Goal: Task Accomplishment & Management: Use online tool/utility

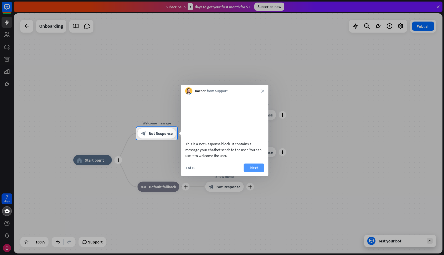
click at [256, 172] on button "Next" at bounding box center [254, 167] width 21 height 8
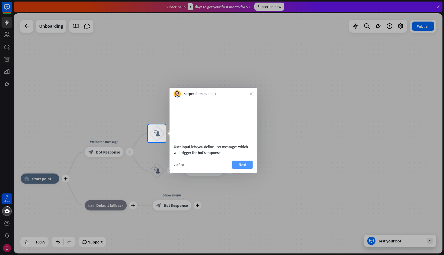
click at [249, 169] on button "Next" at bounding box center [242, 165] width 21 height 8
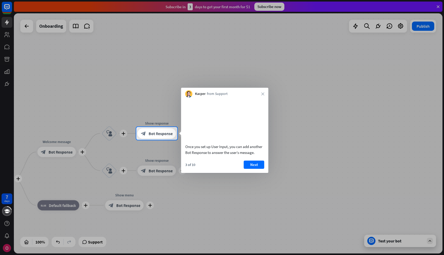
click at [249, 169] on button "Next" at bounding box center [254, 165] width 21 height 8
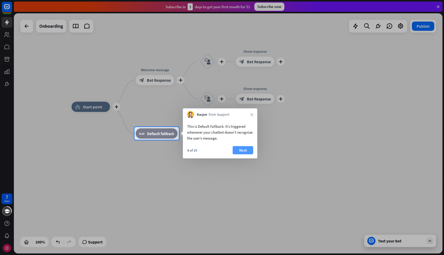
click at [240, 152] on button "Next" at bounding box center [243, 150] width 21 height 8
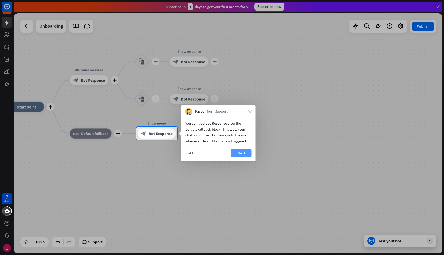
click at [248, 154] on button "Next" at bounding box center [241, 153] width 21 height 8
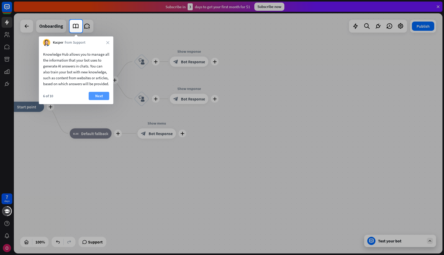
click at [104, 100] on button "Next" at bounding box center [99, 96] width 21 height 8
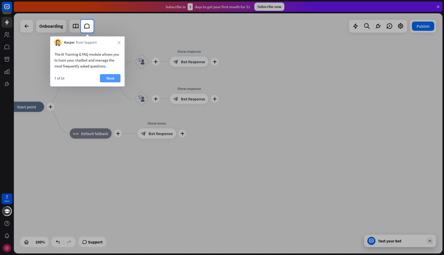
click at [105, 77] on button "Next" at bounding box center [110, 78] width 21 height 8
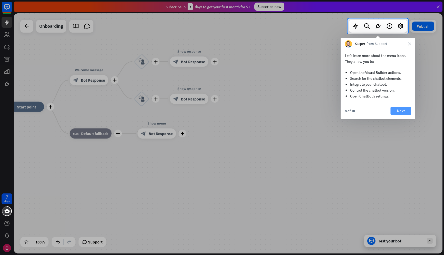
click at [401, 109] on button "Next" at bounding box center [401, 111] width 21 height 8
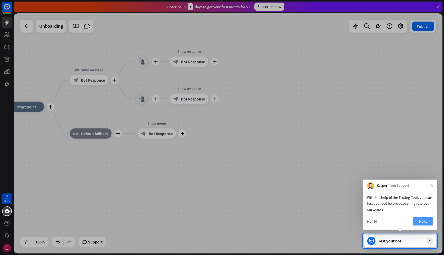
click at [422, 219] on button "Next" at bounding box center [423, 221] width 21 height 8
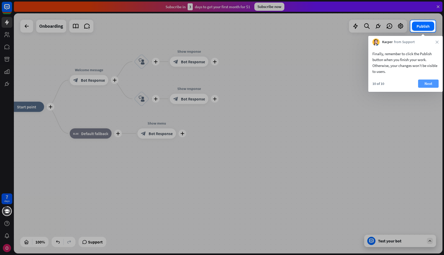
click at [434, 83] on button "Next" at bounding box center [428, 84] width 21 height 8
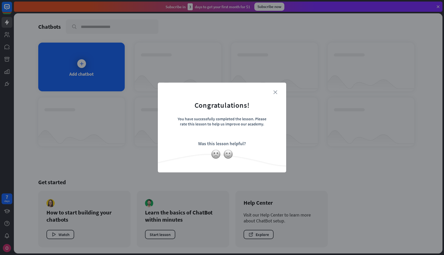
click at [275, 91] on icon "close" at bounding box center [275, 92] width 4 height 4
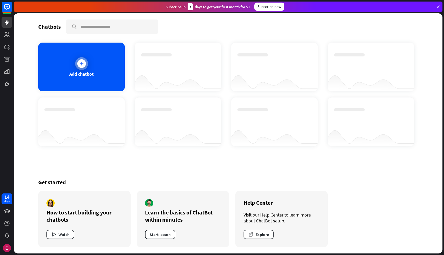
click at [63, 54] on div "Add chatbot" at bounding box center [81, 67] width 86 height 49
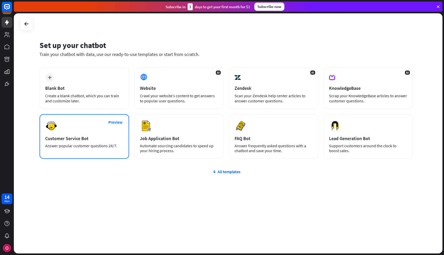
click at [86, 151] on div "Preview Customer Service Bot Answer popular customer questions 24/7." at bounding box center [85, 136] width 90 height 45
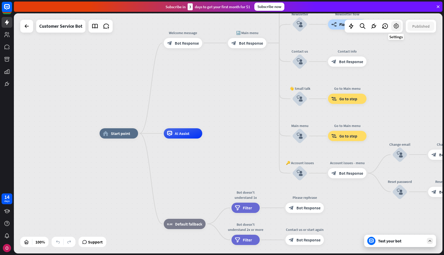
click at [392, 30] on div at bounding box center [396, 26] width 10 height 10
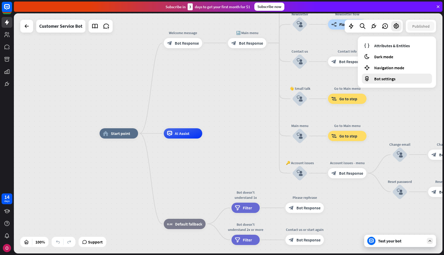
click at [387, 80] on span "Bot settings" at bounding box center [384, 78] width 21 height 5
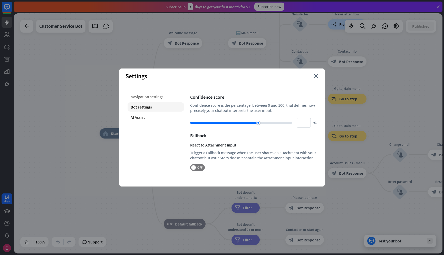
click at [144, 100] on div "Navigation settings" at bounding box center [156, 96] width 56 height 9
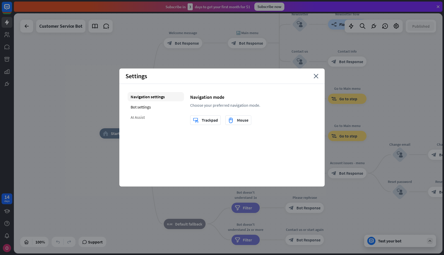
click at [144, 116] on div "AI Assist" at bounding box center [156, 117] width 56 height 9
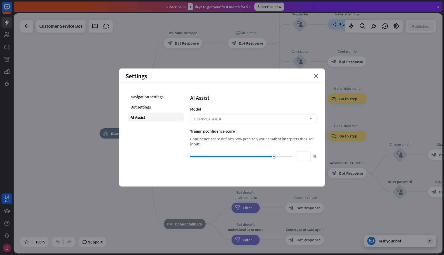
click at [304, 121] on div "ChatBot AI Assist arrow_down" at bounding box center [253, 118] width 126 height 9
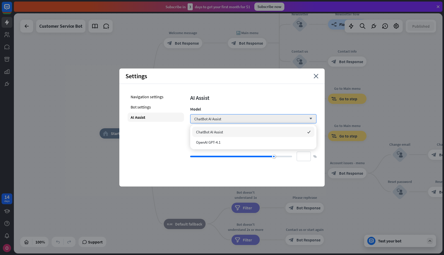
click at [310, 83] on div "Settings close" at bounding box center [221, 76] width 205 height 15
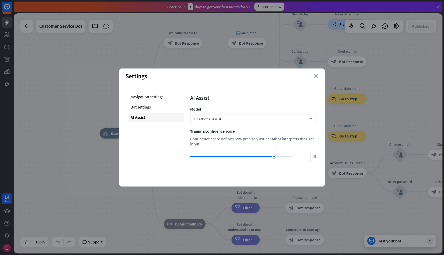
click at [317, 77] on icon "close" at bounding box center [316, 76] width 5 height 5
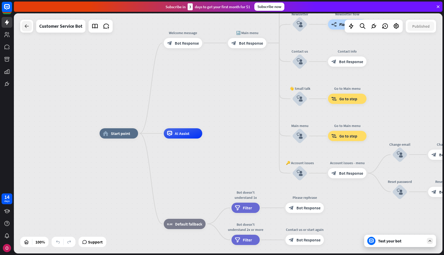
click at [28, 25] on icon at bounding box center [27, 26] width 6 height 6
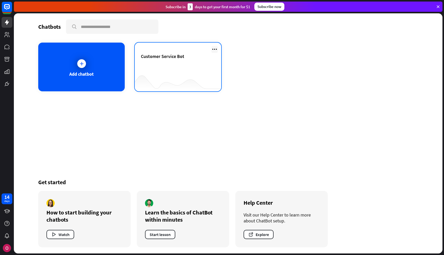
click at [214, 48] on icon at bounding box center [214, 49] width 6 height 6
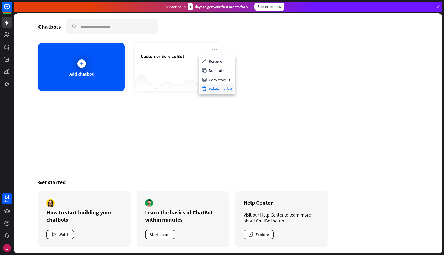
click at [223, 88] on div "Delete chatbot" at bounding box center [217, 88] width 35 height 9
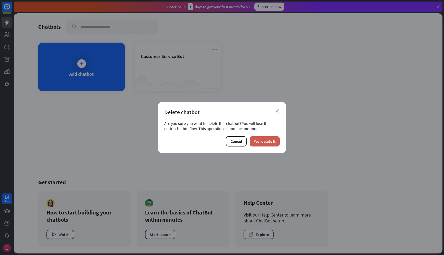
click at [260, 144] on button "Yes, delete it" at bounding box center [265, 141] width 30 height 10
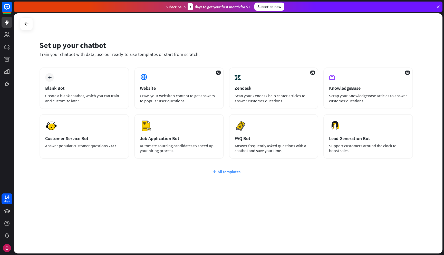
click at [229, 172] on div "All templates" at bounding box center [226, 171] width 373 height 5
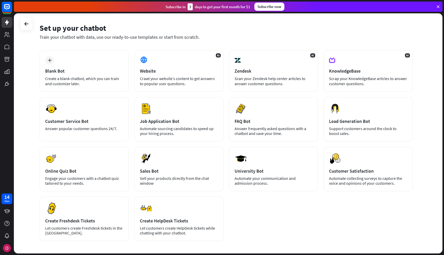
scroll to position [19, 0]
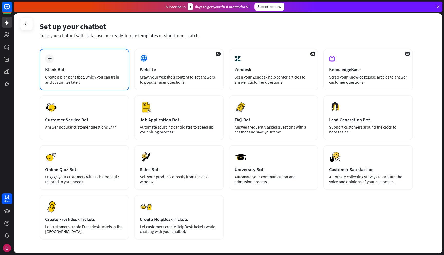
click at [108, 86] on div "plus Blank Bot Create a blank chatbot, which you can train and customize later." at bounding box center [85, 70] width 90 height 42
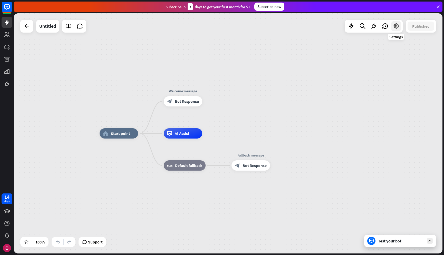
click at [401, 26] on div at bounding box center [396, 26] width 10 height 10
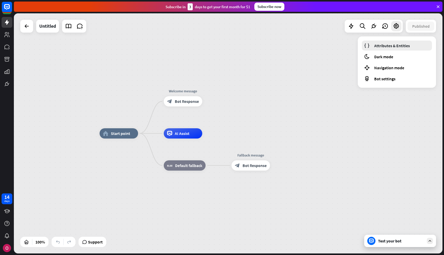
click at [393, 46] on span "Attributes & Entities" at bounding box center [392, 45] width 36 height 5
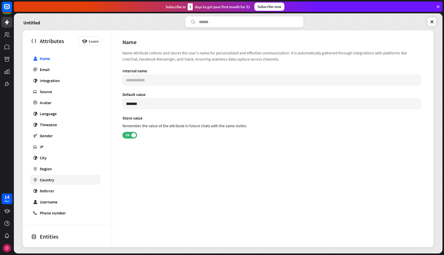
scroll to position [37, 0]
click at [64, 92] on link "ip Source" at bounding box center [65, 91] width 71 height 10
type input "**********"
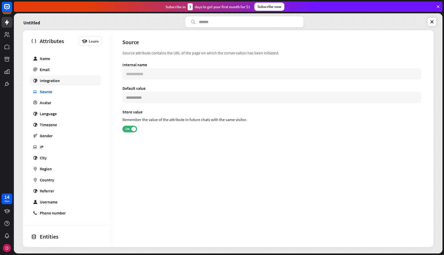
click at [59, 82] on div "Integration" at bounding box center [50, 80] width 20 height 5
type input "**********"
type input "***"
click at [58, 89] on link "ip Source" at bounding box center [65, 91] width 71 height 10
type input "**********"
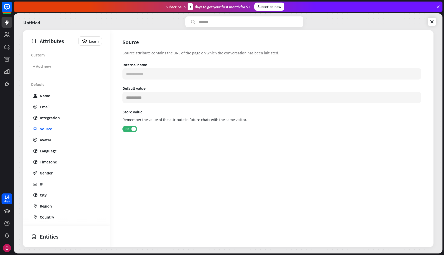
click at [74, 60] on span "Custom" at bounding box center [66, 55] width 71 height 10
click at [74, 66] on div "+ Add new" at bounding box center [65, 66] width 71 height 10
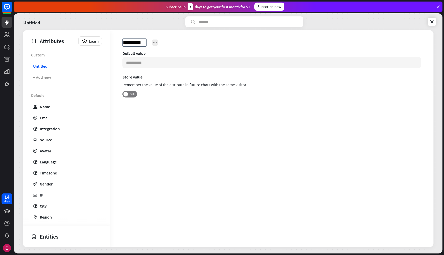
click at [154, 42] on div "Untitled.. ********" at bounding box center [260, 42] width 276 height 8
click at [429, 26] on div "Untitled" at bounding box center [228, 21] width 416 height 11
click at [430, 25] on link at bounding box center [432, 22] width 8 height 8
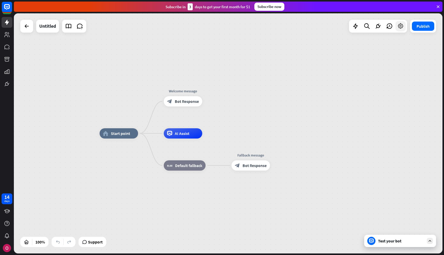
click at [403, 26] on icon at bounding box center [400, 26] width 7 height 7
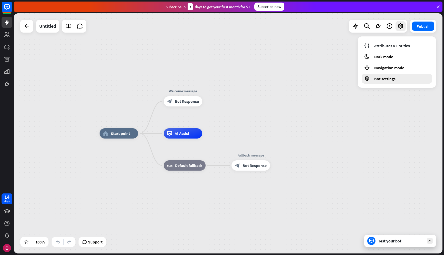
click at [398, 79] on div "Bot settings" at bounding box center [397, 79] width 70 height 10
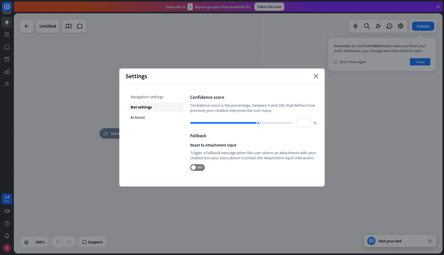
click at [152, 95] on div "Navigation settings" at bounding box center [156, 96] width 56 height 9
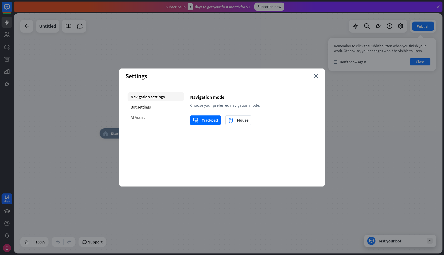
click at [152, 115] on div "AI Assist" at bounding box center [156, 117] width 56 height 9
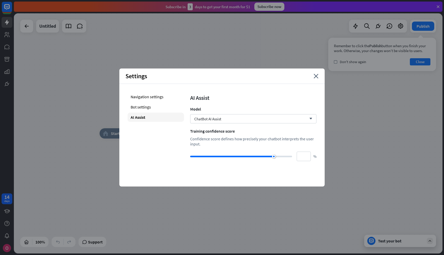
click at [318, 75] on div "Settings close" at bounding box center [221, 76] width 205 height 15
click at [318, 77] on icon "close" at bounding box center [316, 76] width 5 height 5
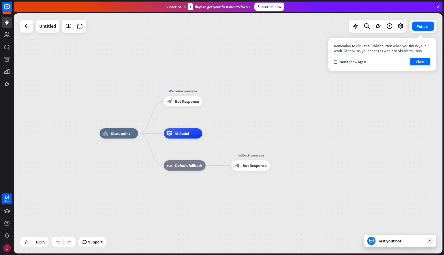
click at [5, 244] on img at bounding box center [7, 248] width 8 height 8
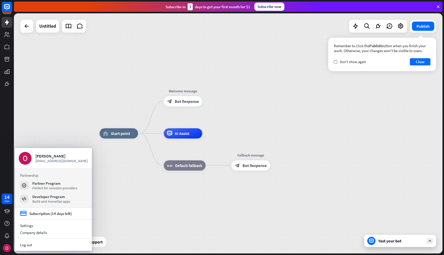
click at [16, 122] on div "home_2 Start point Welcome message block_bot_response Bot Response AI Assist bl…" at bounding box center [228, 133] width 429 height 240
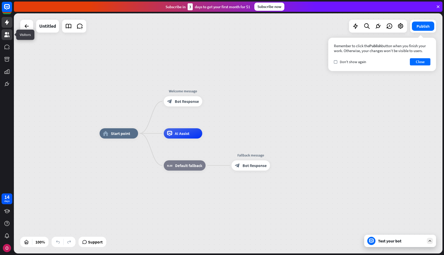
click at [9, 38] on link at bounding box center [7, 34] width 11 height 11
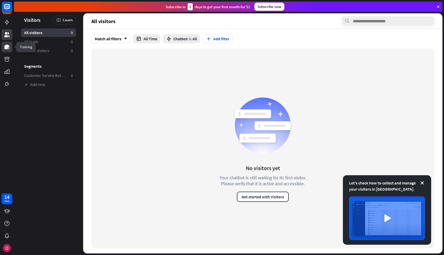
click at [9, 47] on icon at bounding box center [7, 47] width 6 height 6
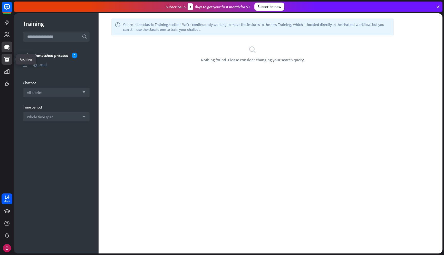
click at [8, 57] on icon at bounding box center [6, 59] width 5 height 5
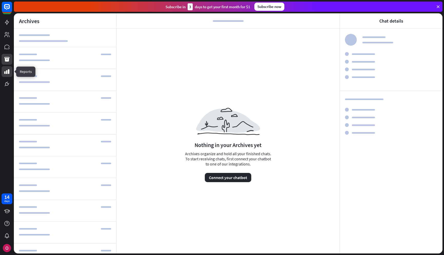
click at [7, 71] on icon at bounding box center [6, 71] width 5 height 5
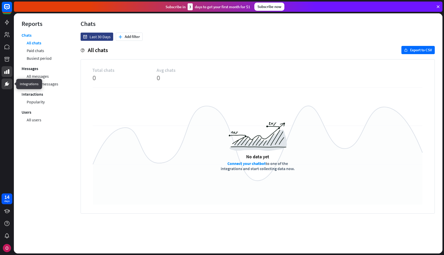
click at [8, 80] on link at bounding box center [7, 84] width 11 height 11
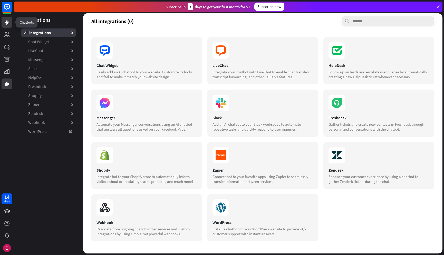
click at [9, 19] on link at bounding box center [7, 22] width 11 height 11
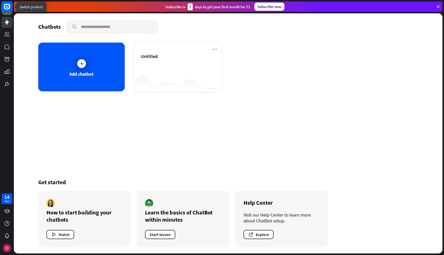
click at [9, 12] on rect at bounding box center [6, 6] width 11 height 11
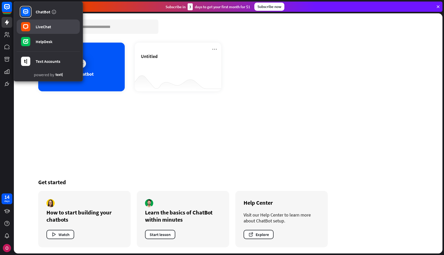
click at [48, 28] on div "LiveChat" at bounding box center [43, 26] width 15 height 5
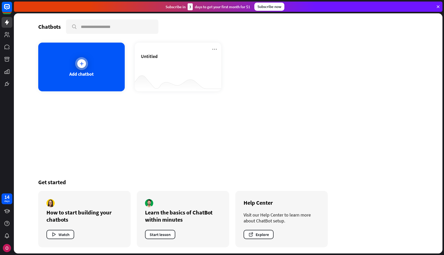
drag, startPoint x: 104, startPoint y: 67, endPoint x: 114, endPoint y: 71, distance: 10.6
click at [114, 71] on div "Add chatbot" at bounding box center [81, 67] width 86 height 49
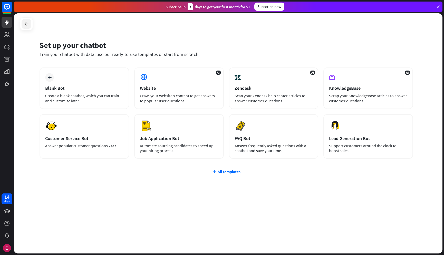
click at [30, 28] on div at bounding box center [27, 24] width 10 height 10
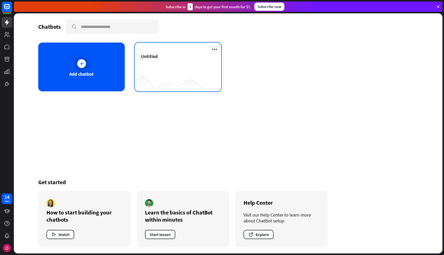
click at [212, 49] on icon at bounding box center [214, 49] width 6 height 6
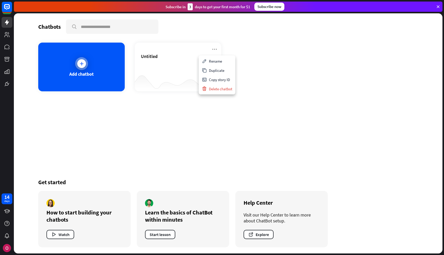
click at [79, 83] on div "Add chatbot" at bounding box center [81, 67] width 86 height 49
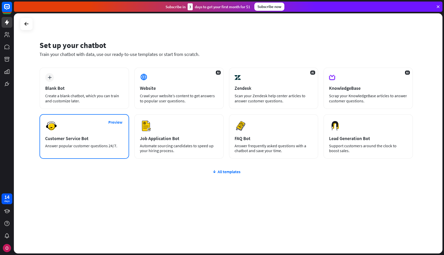
click at [114, 130] on div "Preview Customer Service Bot Answer popular customer questions 24/7." at bounding box center [85, 136] width 90 height 45
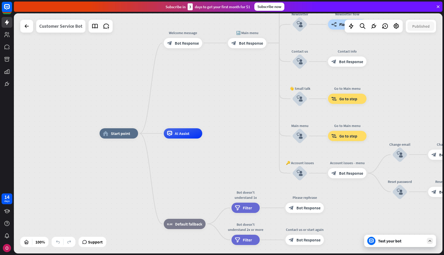
click at [71, 28] on div "Customer Service Bot" at bounding box center [60, 26] width 43 height 13
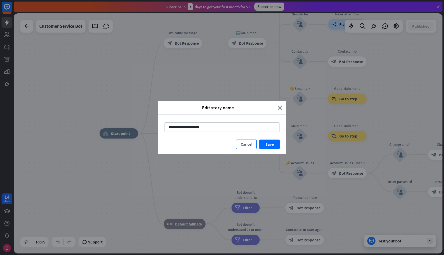
click at [250, 143] on button "Cancel" at bounding box center [246, 144] width 21 height 9
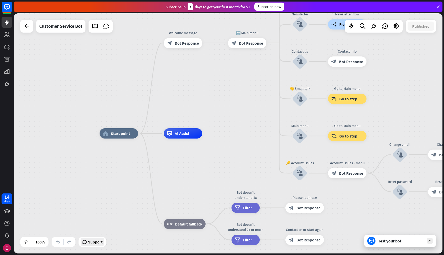
click at [102, 245] on span "Support" at bounding box center [95, 242] width 15 height 8
click at [369, 24] on div at bounding box center [373, 26] width 10 height 10
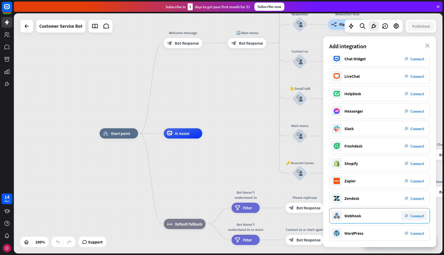
scroll to position [5, 0]
click at [199, 74] on div "home_2 Start point Welcome message block_bot_response Bot Response 🔙 Main menu …" at bounding box center [228, 133] width 429 height 240
click at [128, 120] on icon "more_horiz" at bounding box center [130, 122] width 4 height 4
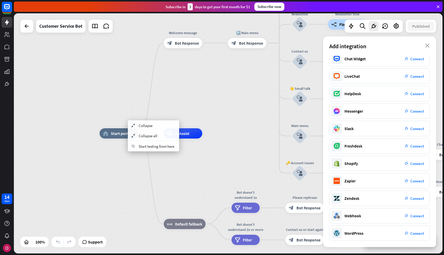
click at [86, 120] on div "home_2 Start point Welcome message block_bot_response Bot Response 🔙 Main menu …" at bounding box center [228, 133] width 429 height 240
click at [116, 135] on span "Start point" at bounding box center [120, 133] width 19 height 5
click at [118, 123] on span "Edit name" at bounding box center [114, 122] width 16 height 5
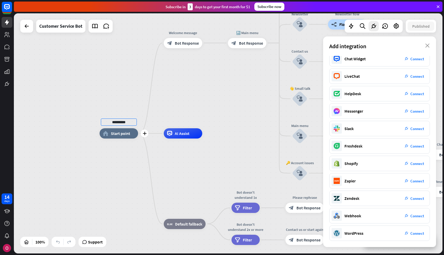
type input "**********"
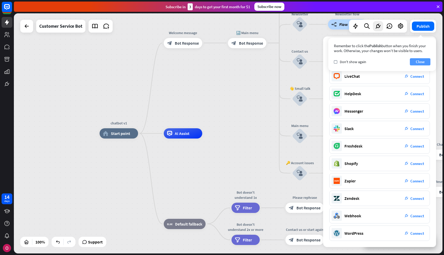
click at [422, 63] on button "Close" at bounding box center [420, 61] width 21 height 7
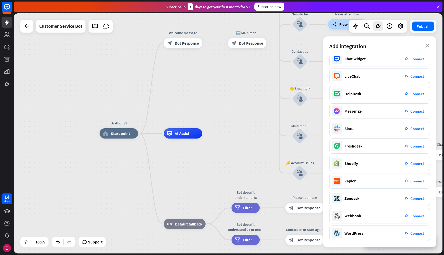
click at [257, 70] on div "chatbot v1 home_2 Start point Welcome message block_bot_response Bot Response 🔙…" at bounding box center [228, 133] width 429 height 240
click at [130, 121] on icon "more_horiz" at bounding box center [130, 122] width 4 height 4
click at [148, 148] on span "Start testing from here" at bounding box center [158, 147] width 36 height 5
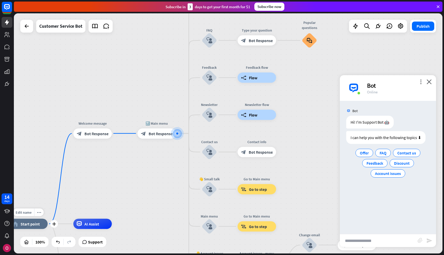
click at [432, 84] on div "more_vert close Bot Online" at bounding box center [388, 88] width 96 height 26
click at [429, 82] on icon "close" at bounding box center [428, 81] width 5 height 5
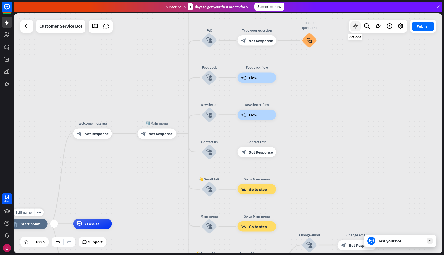
click at [355, 28] on icon at bounding box center [355, 26] width 7 height 7
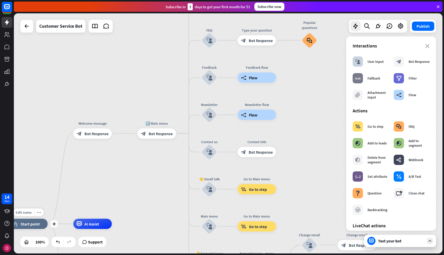
scroll to position [0, 0]
click at [368, 96] on div "Attachment input" at bounding box center [377, 94] width 21 height 9
click at [363, 93] on div "block_attachment Attachment input" at bounding box center [371, 95] width 36 height 10
click at [365, 93] on div "block_attachment Attachment input" at bounding box center [371, 95] width 36 height 10
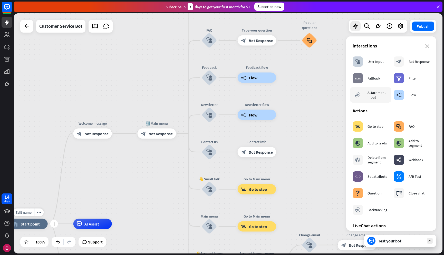
click at [358, 95] on icon "block_attachment" at bounding box center [357, 94] width 5 height 5
click at [378, 94] on div "Attachment input" at bounding box center [377, 94] width 21 height 9
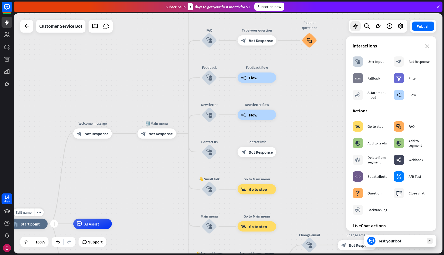
click at [426, 49] on section "Interactions block_user_input User Input block_bot_response Bot Response block_…" at bounding box center [391, 73] width 77 height 60
click at [431, 43] on div "close Interactions block_user_input User Input block_bot_response Bot Response …" at bounding box center [391, 133] width 90 height 194
click at [427, 49] on section "Interactions block_user_input User Input block_bot_response Bot Response block_…" at bounding box center [391, 73] width 77 height 60
click at [428, 45] on icon "close" at bounding box center [427, 46] width 4 height 4
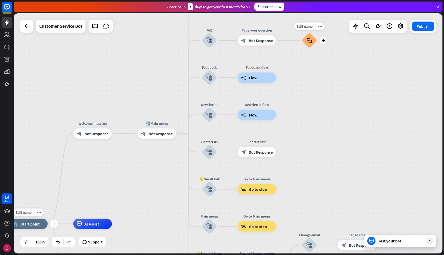
click at [317, 33] on div "Edit name more_horiz plus block_faq" at bounding box center [309, 40] width 15 height 15
click at [320, 27] on icon "more_horiz" at bounding box center [320, 26] width 4 height 4
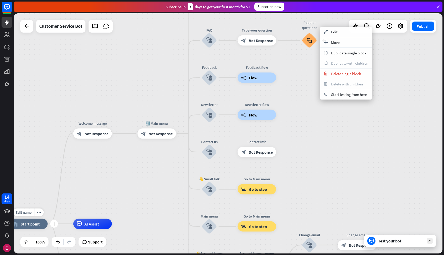
click at [364, 134] on div "Edit name more_horiz plus home_2 Start point Welcome message block_bot_response…" at bounding box center [228, 133] width 429 height 240
